Goal: Task Accomplishment & Management: Use online tool/utility

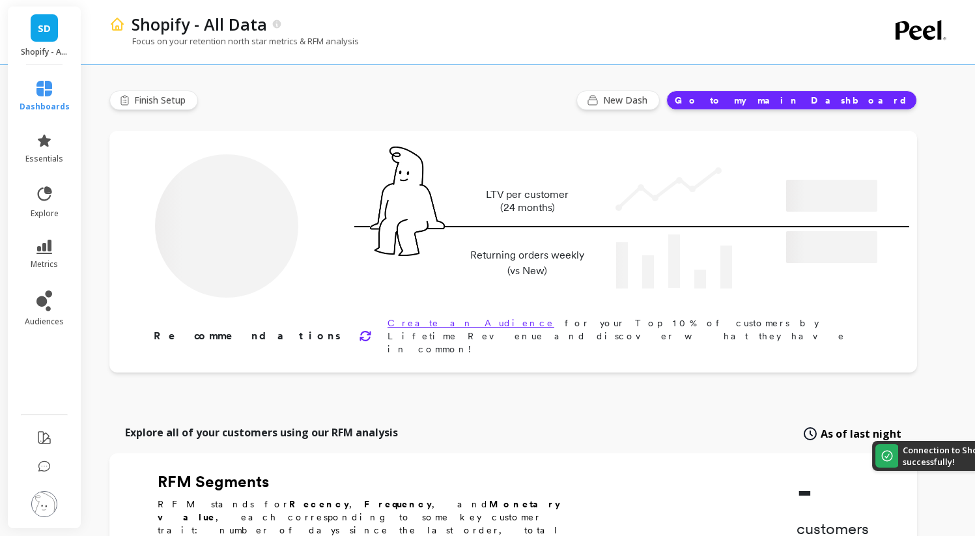
type input "Champions"
type input "20218"
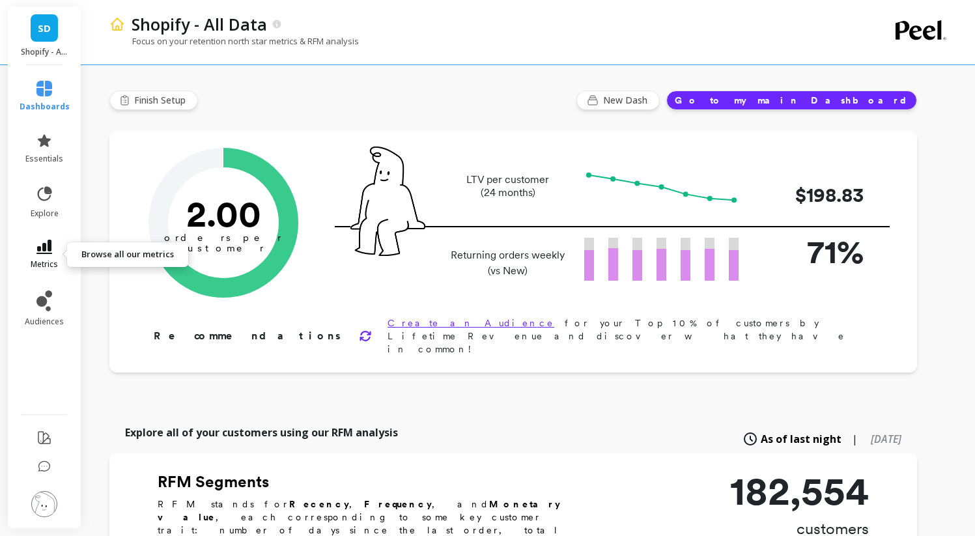
click at [59, 248] on link "metrics" at bounding box center [45, 255] width 50 height 30
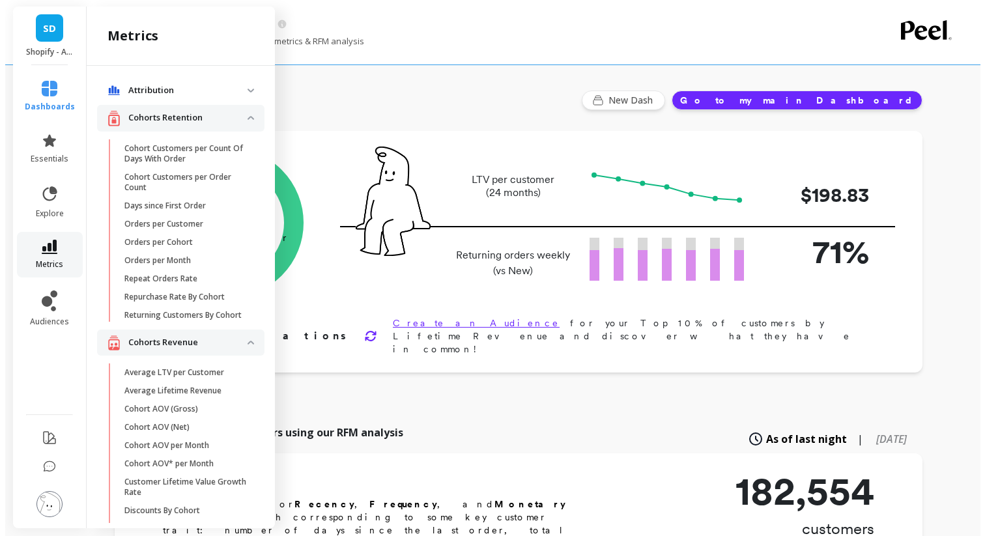
scroll to position [13, 0]
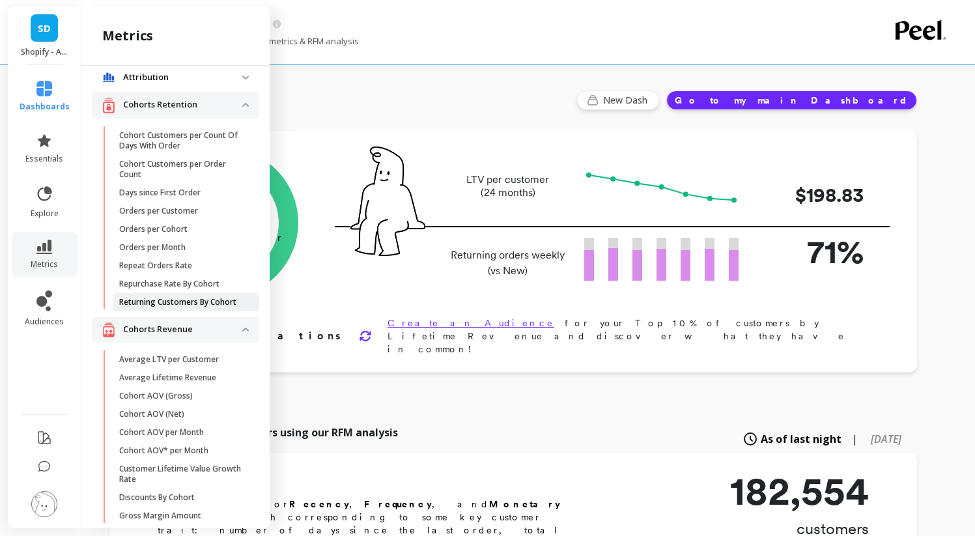
click at [146, 307] on p "Returning Customers By Cohort" at bounding box center [177, 302] width 117 height 10
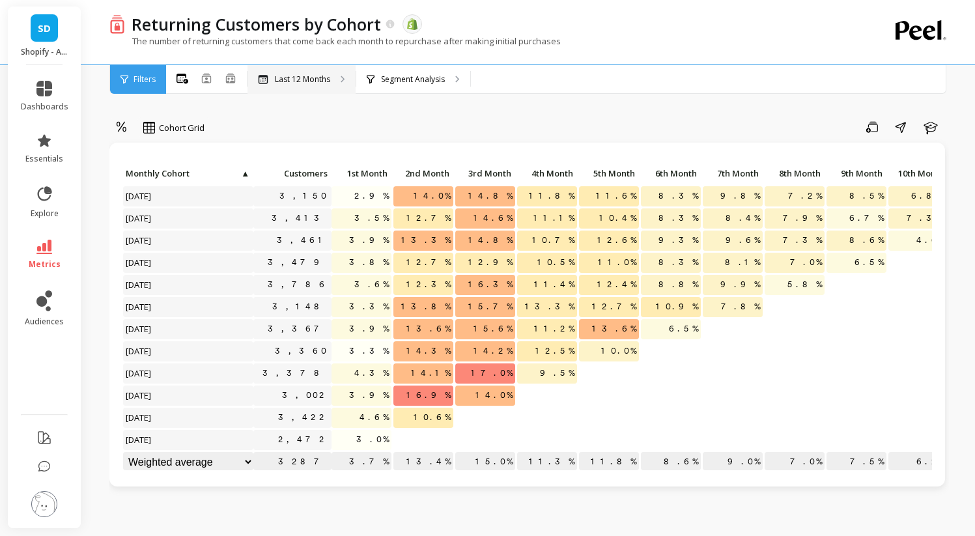
click at [285, 75] on p "Last 12 Months" at bounding box center [302, 79] width 55 height 10
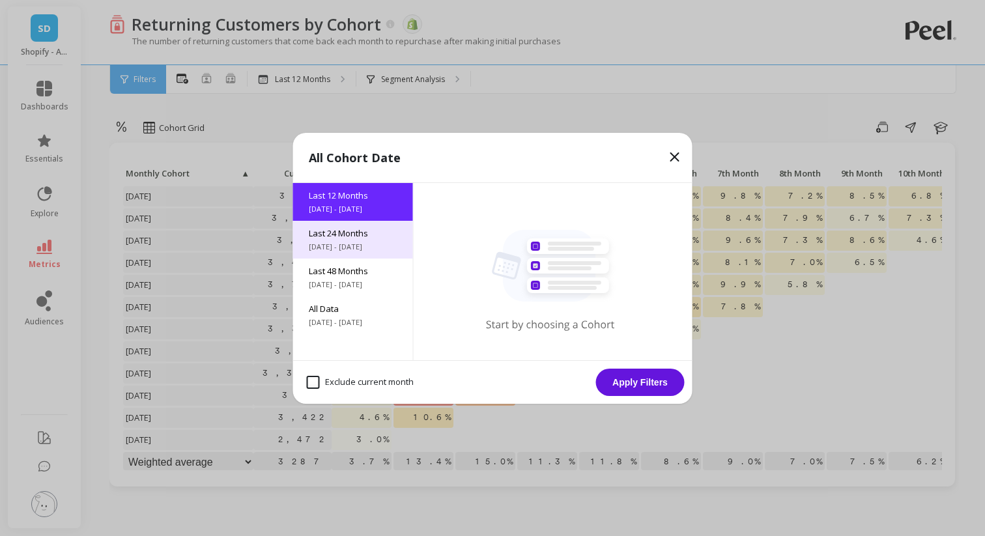
click at [339, 237] on span "Last 24 Months" at bounding box center [353, 233] width 89 height 12
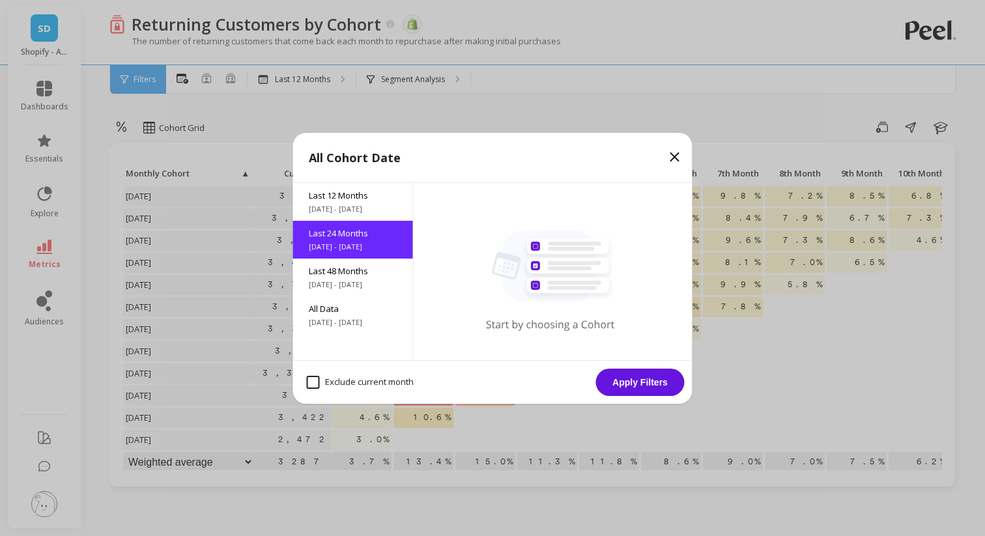
click at [620, 378] on button "Apply Filters" at bounding box center [640, 382] width 89 height 27
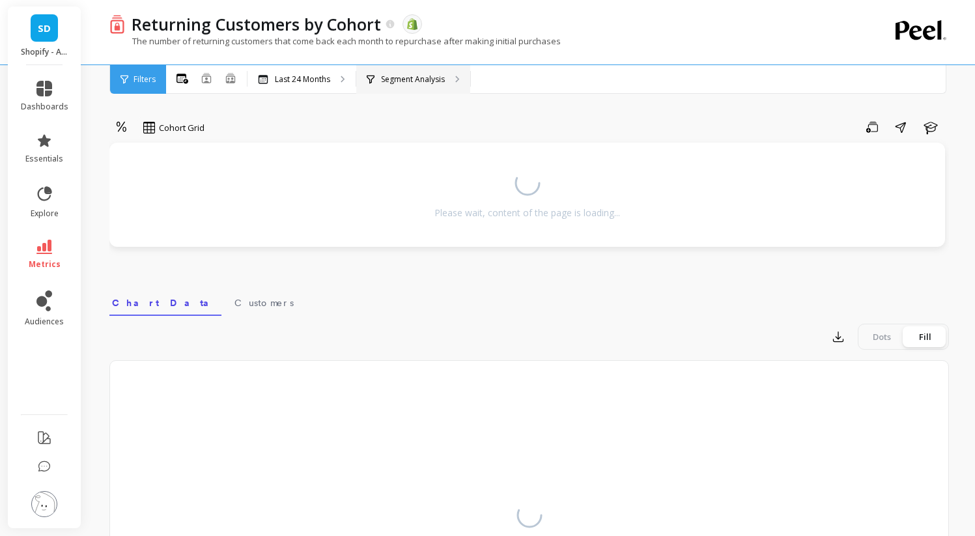
click at [395, 83] on p "Segment Analysis" at bounding box center [413, 79] width 64 height 10
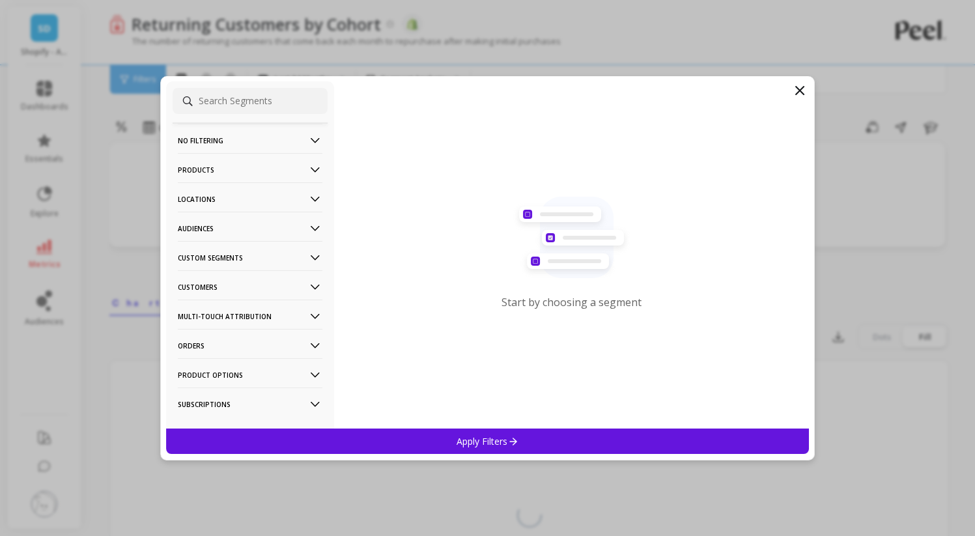
click at [235, 254] on p "Custom Segments" at bounding box center [250, 257] width 145 height 33
click at [208, 325] on p "Amazon - VSL4 Only" at bounding box center [219, 328] width 78 height 12
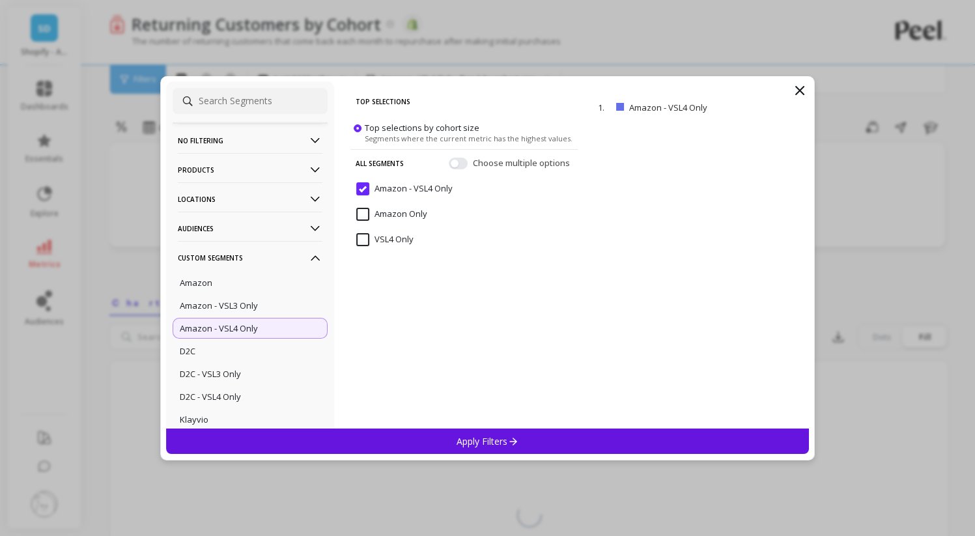
click at [471, 446] on p "Apply Filters" at bounding box center [488, 441] width 62 height 12
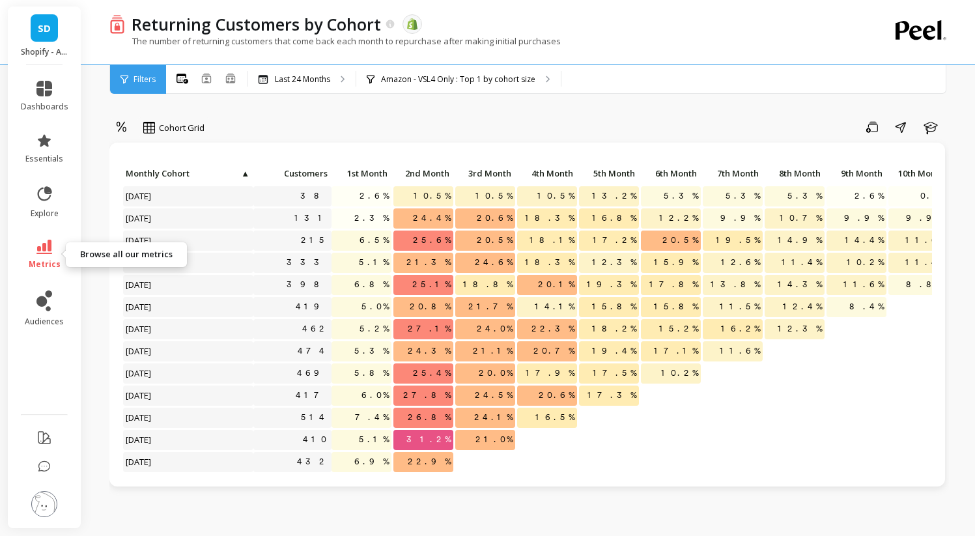
click at [43, 249] on icon at bounding box center [44, 247] width 16 height 14
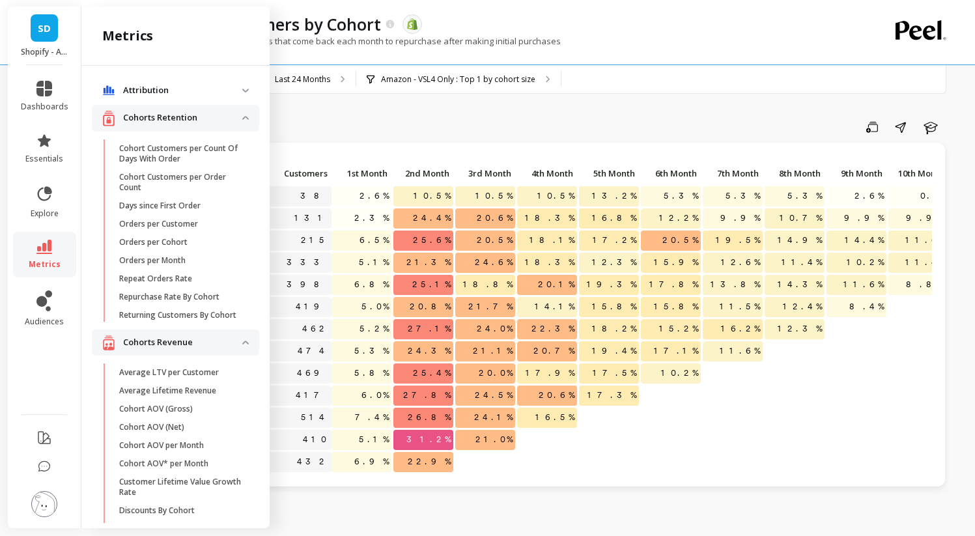
scroll to position [13, 0]
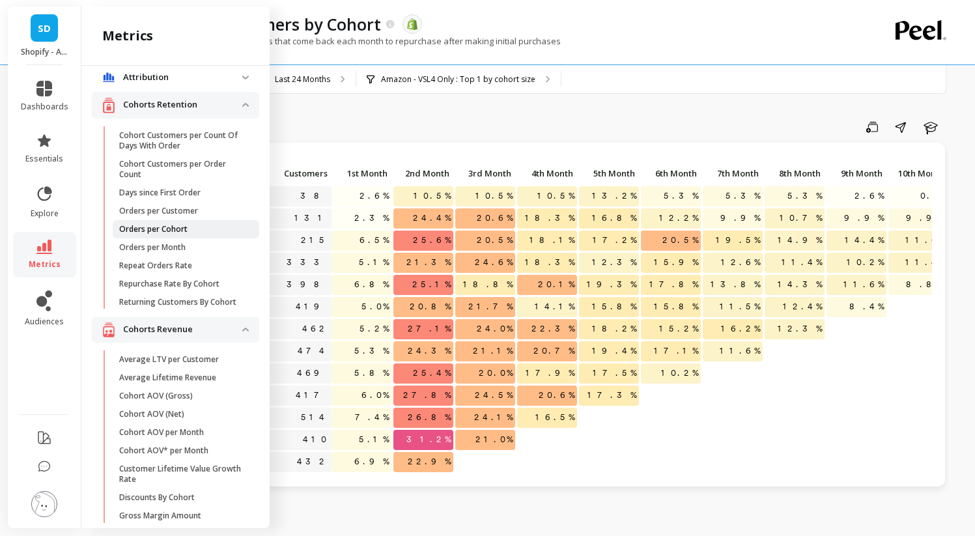
click at [145, 228] on p "Orders per Cohort" at bounding box center [153, 229] width 68 height 10
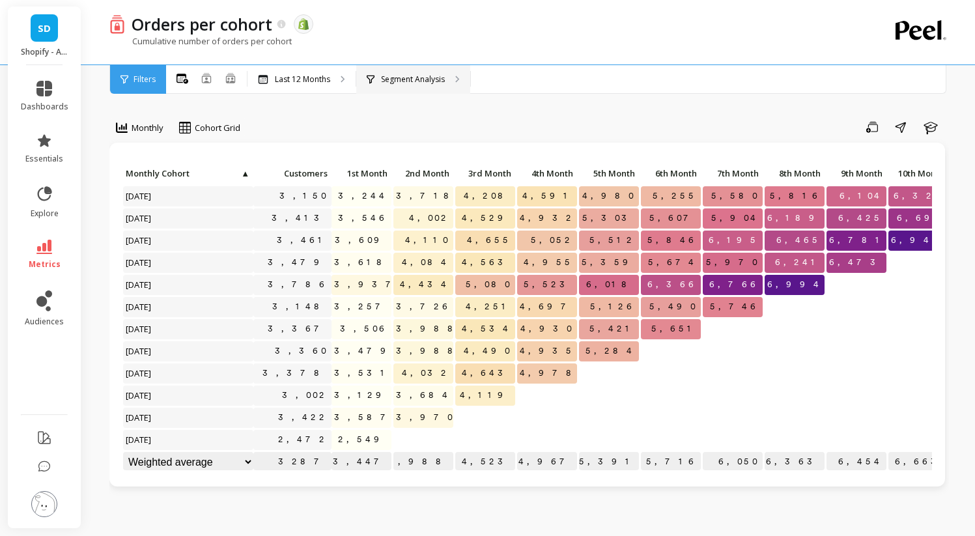
click at [410, 77] on p "Segment Analysis" at bounding box center [413, 79] width 64 height 10
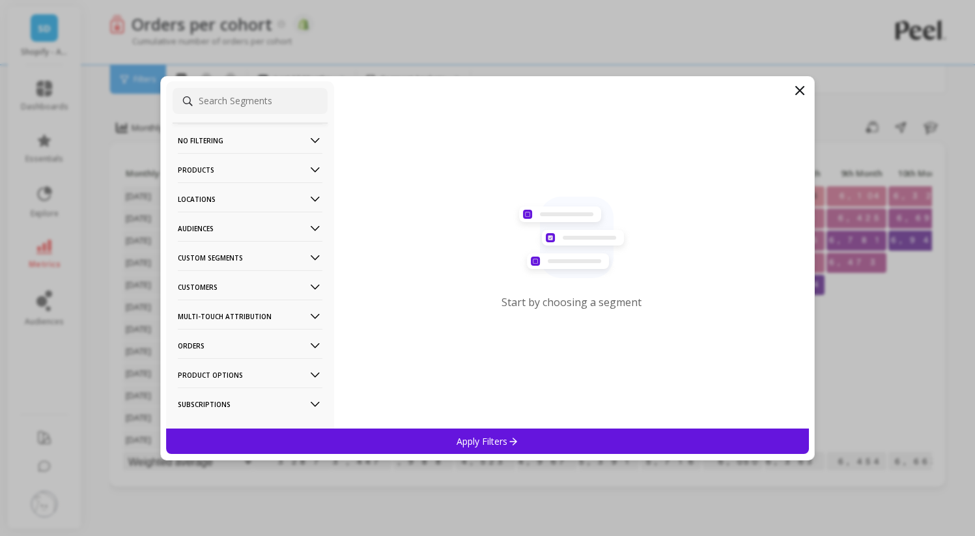
click at [238, 261] on p "Custom Segments" at bounding box center [250, 257] width 145 height 33
click at [225, 327] on p "Amazon - VSL4 Only" at bounding box center [219, 328] width 78 height 12
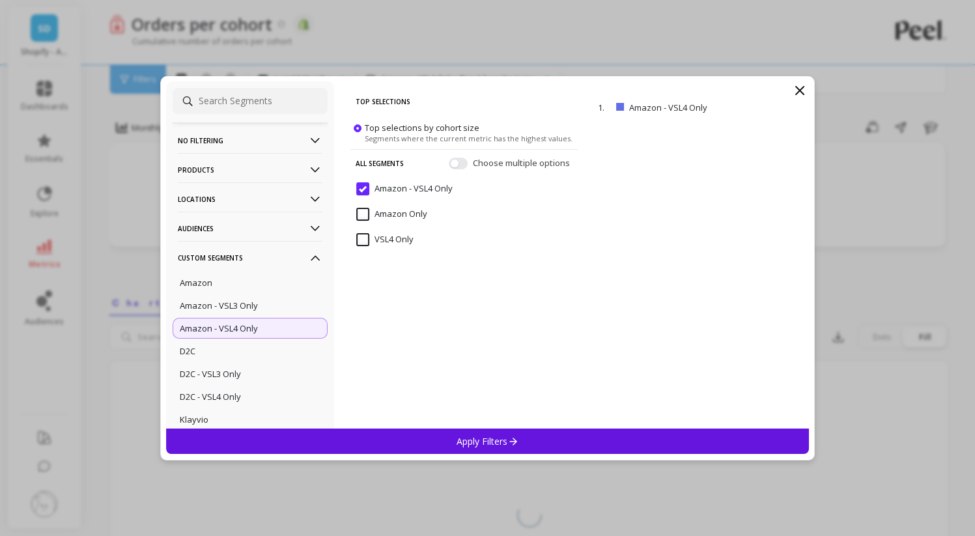
click at [477, 442] on p "Apply Filters" at bounding box center [488, 441] width 62 height 12
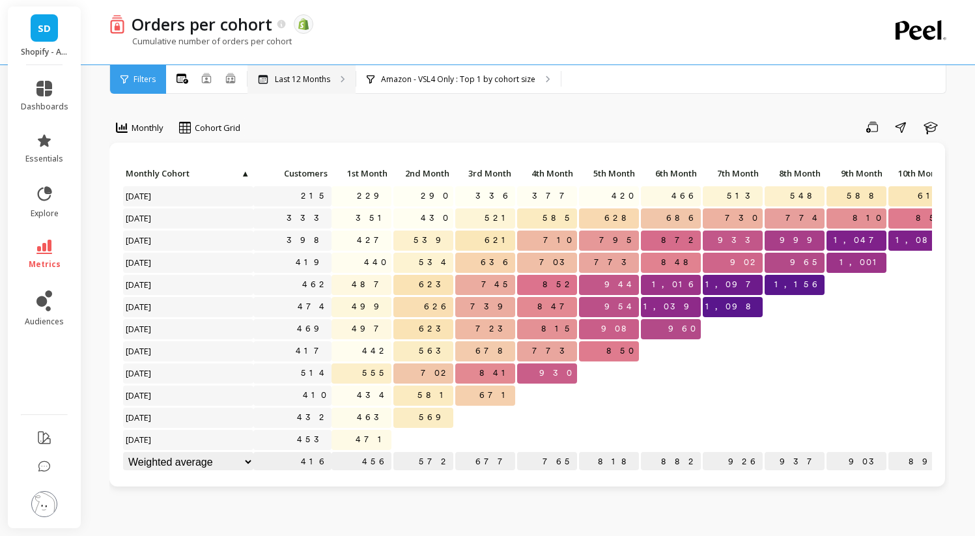
click at [308, 74] on p "Last 12 Months" at bounding box center [302, 79] width 55 height 10
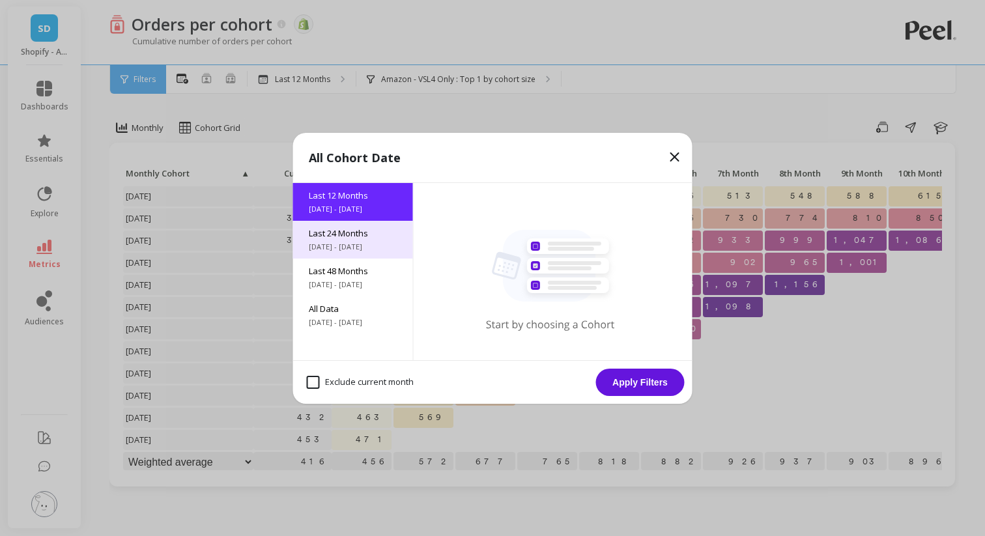
click at [356, 229] on span "Last 24 Months" at bounding box center [353, 233] width 89 height 12
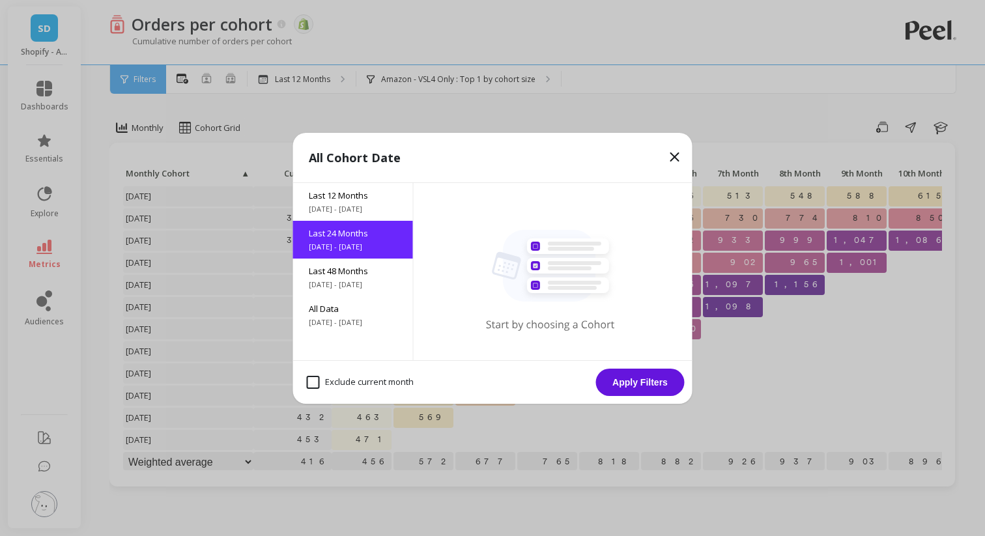
click at [636, 380] on button "Apply Filters" at bounding box center [640, 382] width 89 height 27
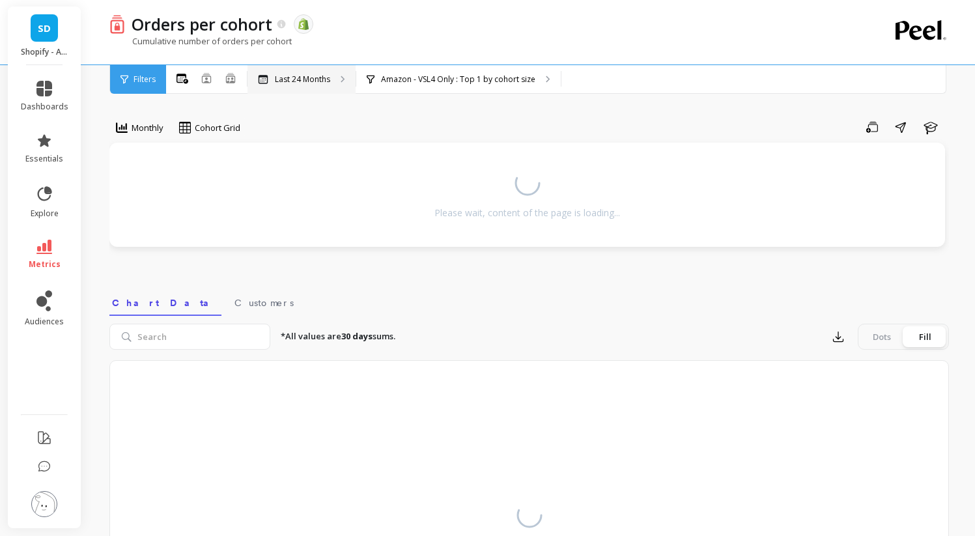
click at [300, 75] on p "Last 24 Months" at bounding box center [302, 79] width 55 height 10
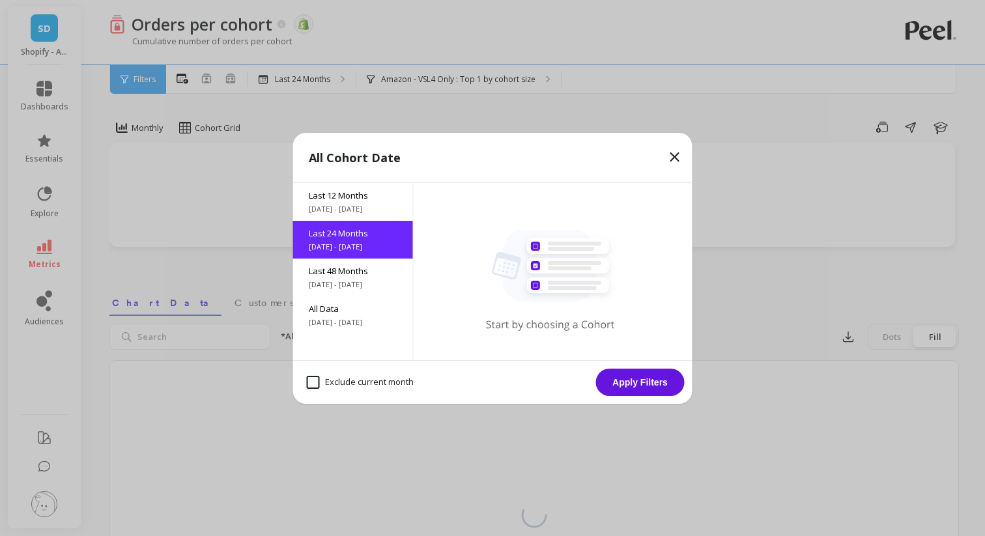
click at [319, 380] on month "Exclude current month" at bounding box center [360, 382] width 107 height 13
checkbox month "true"
click at [655, 388] on button "Apply Filters" at bounding box center [640, 382] width 89 height 27
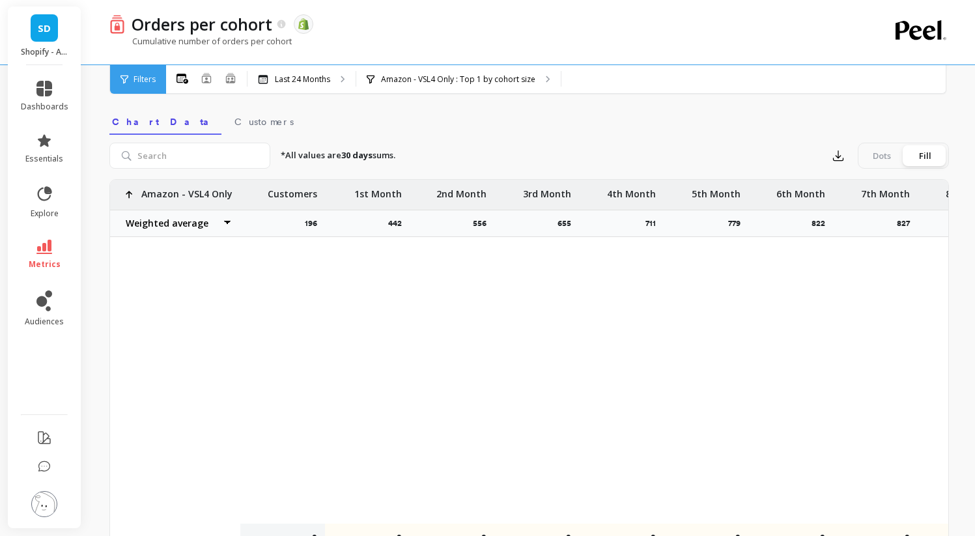
scroll to position [333, 0]
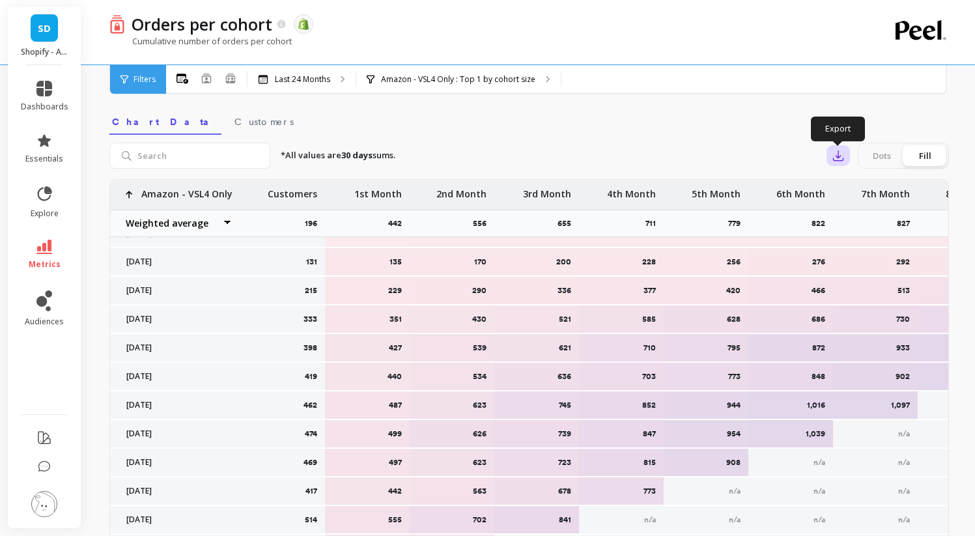
click at [836, 161] on icon "button" at bounding box center [838, 155] width 13 height 13
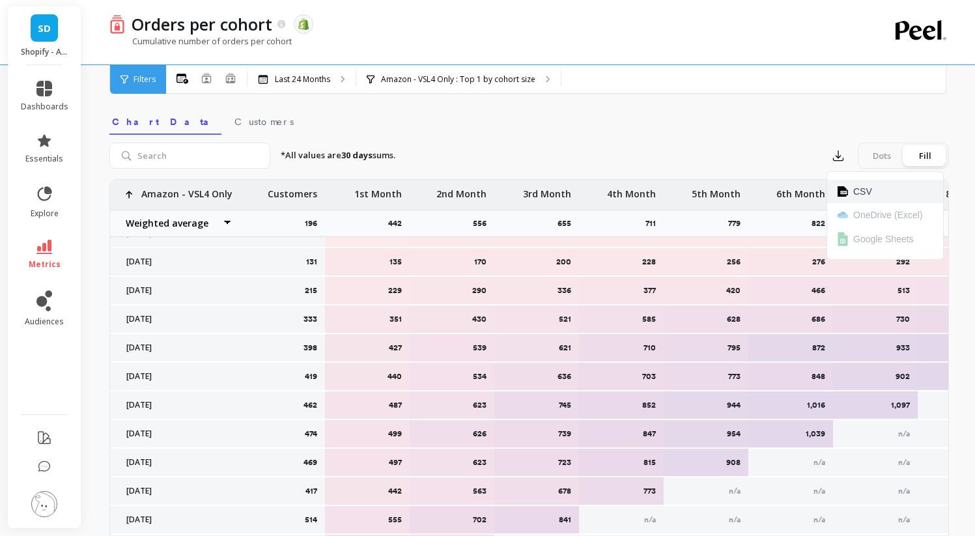
click at [850, 192] on button "CSV" at bounding box center [885, 191] width 116 height 23
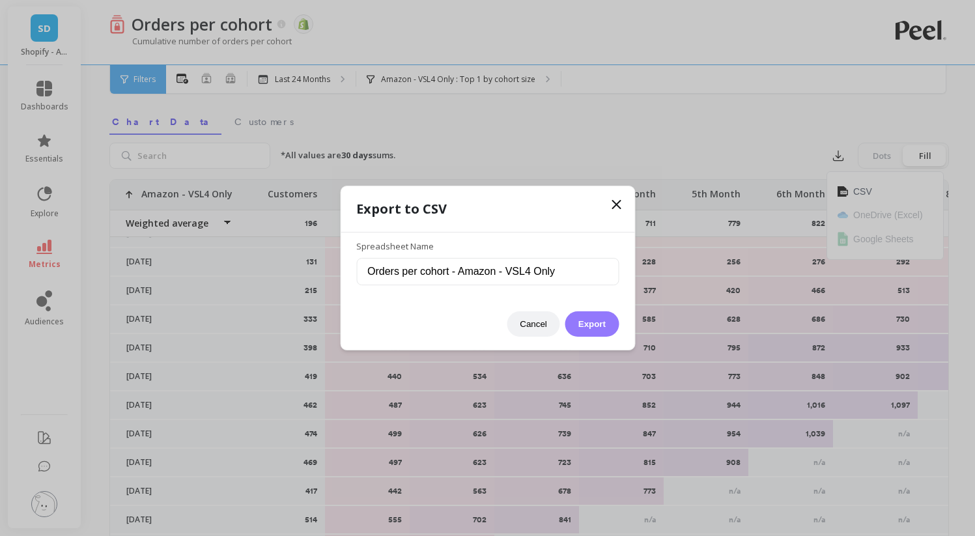
click at [594, 329] on button "Export" at bounding box center [591, 323] width 53 height 25
